Goal: Navigation & Orientation: Find specific page/section

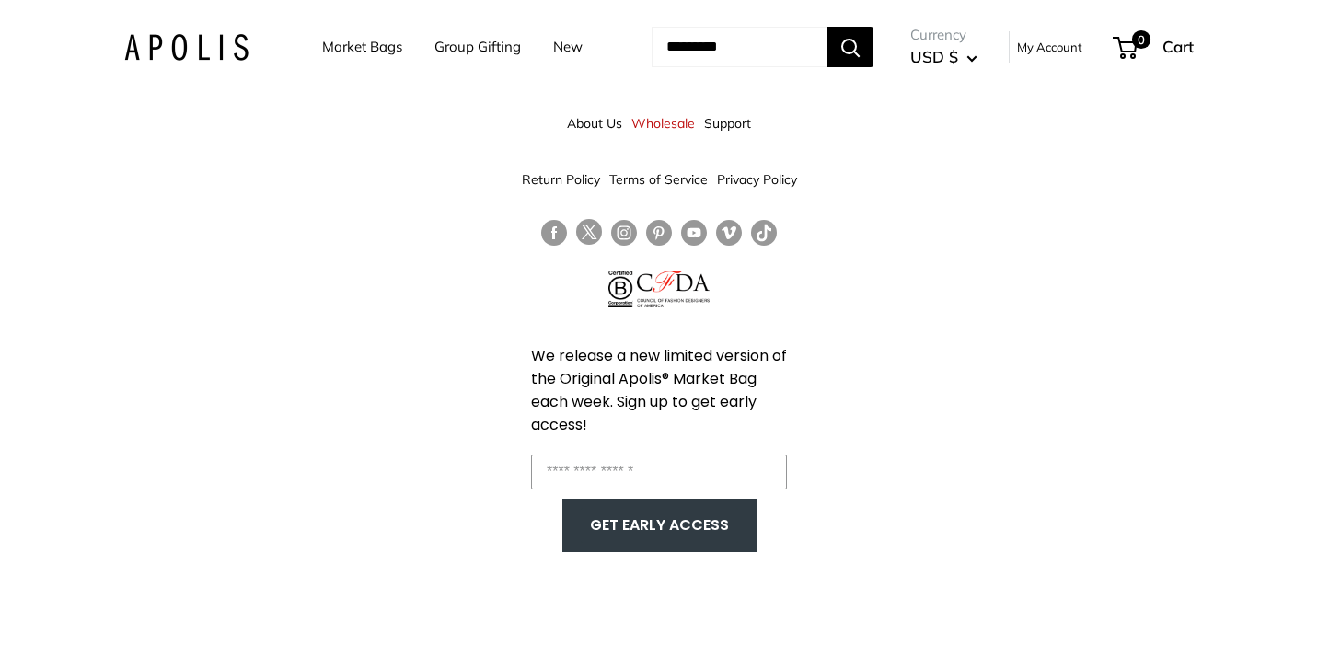
click at [607, 131] on link "About Us" at bounding box center [594, 123] width 55 height 33
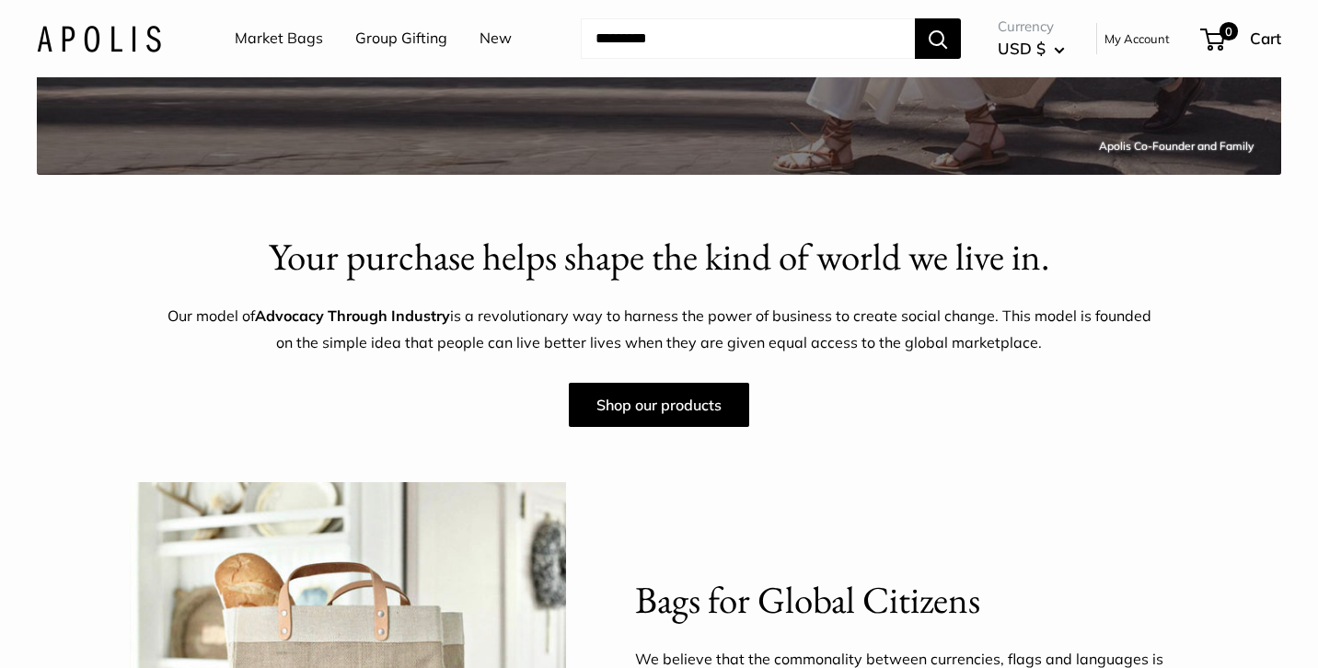
scroll to position [456, 0]
